Goal: Information Seeking & Learning: Learn about a topic

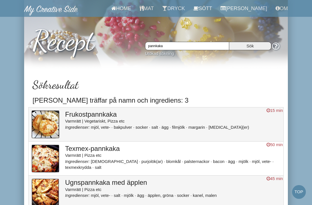
click at [210, 46] on input "pannkaka" at bounding box center [187, 46] width 84 height 8
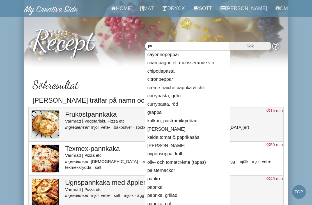
type input "p"
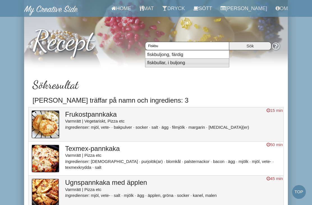
click at [202, 66] on li "fiskbullar, i buljong" at bounding box center [187, 62] width 84 height 9
type input "fiskbullar, i buljong"
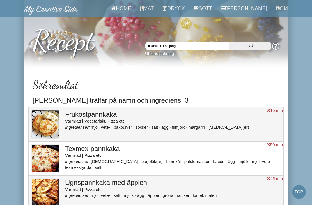
click at [250, 46] on input "Sök" at bounding box center [250, 46] width 42 height 8
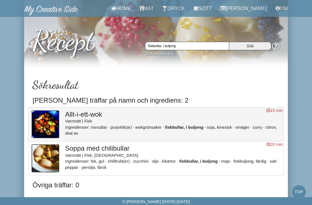
click at [202, 43] on input "fiskbullar, i buljong" at bounding box center [187, 46] width 84 height 8
click at [208, 45] on input "fiskbullar, i buljong" at bounding box center [187, 46] width 84 height 8
type input "fiskbullar"
click at [250, 46] on input "Sök" at bounding box center [250, 46] width 42 height 8
click at [202, 46] on input "fiskbullar" at bounding box center [187, 46] width 84 height 8
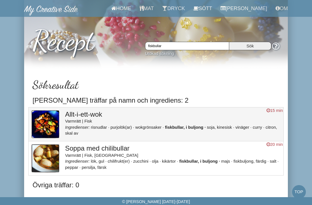
click at [156, 9] on link "Mat" at bounding box center [147, 8] width 23 height 17
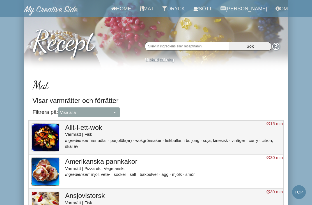
scroll to position [1, 0]
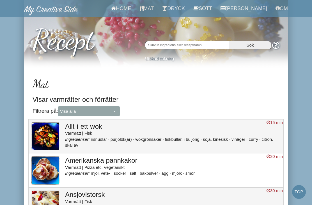
click at [116, 111] on button "Visa alla" at bounding box center [89, 111] width 62 height 10
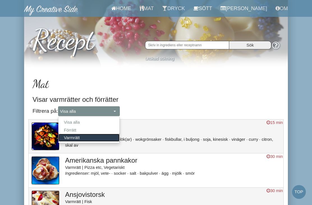
click at [104, 138] on link "Varmrätt" at bounding box center [88, 138] width 61 height 8
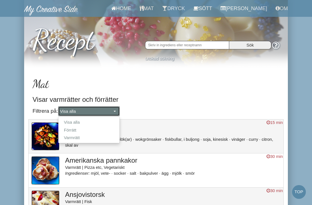
select select "Varmrätt"
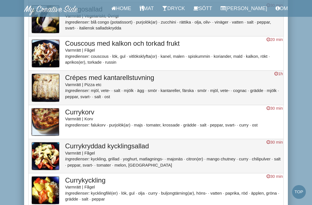
scroll to position [741, 0]
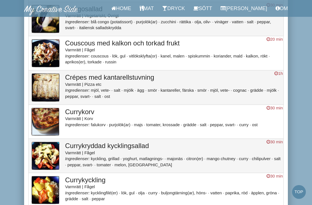
click at [203, 53] on div "Varmrätt | Fågel" at bounding box center [173, 50] width 216 height 6
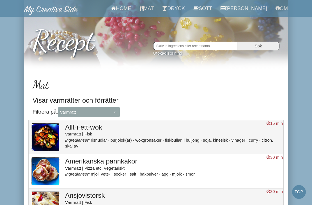
scroll to position [759, 0]
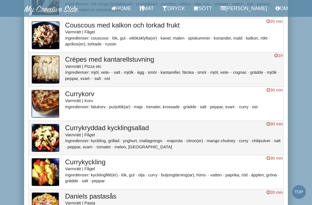
click at [145, 109] on li "majs" at bounding box center [139, 106] width 11 height 5
click at [202, 138] on div "Varmrätt | Fågel" at bounding box center [173, 135] width 216 height 6
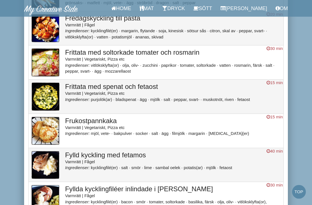
scroll to position [1626, 0]
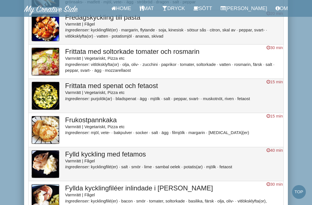
click at [202, 101] on li "peppar, svart-" at bounding box center [188, 98] width 28 height 5
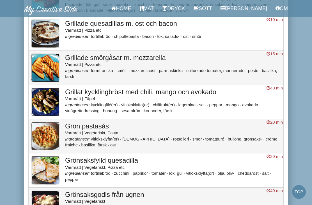
scroll to position [2068, 0]
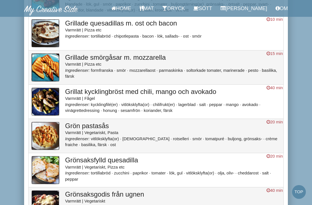
click at [191, 38] on li "ost" at bounding box center [187, 36] width 8 height 5
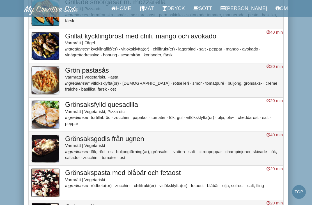
scroll to position [2125, 0]
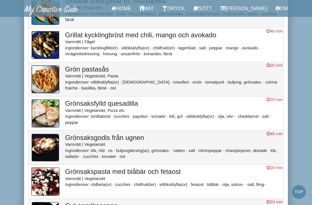
click at [209, 85] on li "tomatpuré" at bounding box center [216, 82] width 21 height 5
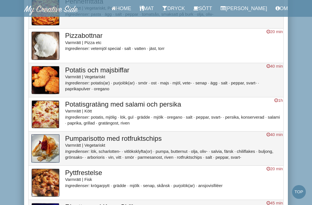
scroll to position [5648, 0]
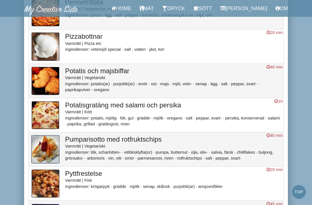
click at [196, 17] on li "tomatsås, smaksatt på burk" at bounding box center [169, 15] width 54 height 5
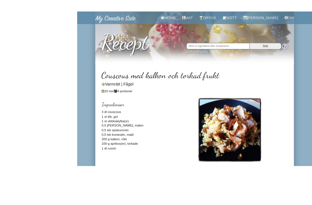
scroll to position [49, 0]
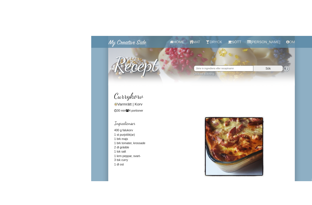
scroll to position [6, 0]
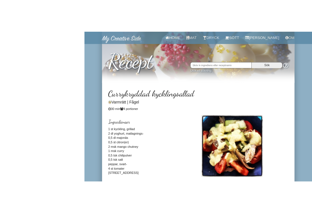
scroll to position [10, 0]
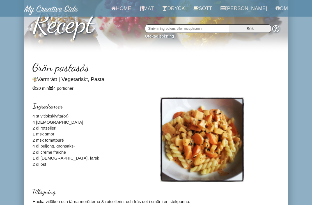
scroll to position [4, 0]
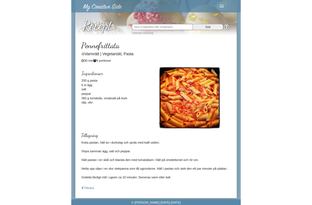
scroll to position [71, 0]
